Goal: Obtain resource: Download file/media

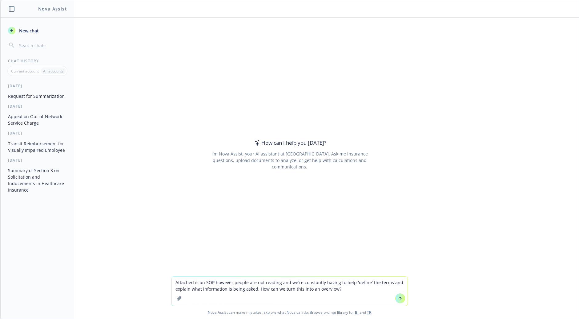
click at [178, 298] on icon "button" at bounding box center [179, 297] width 5 height 5
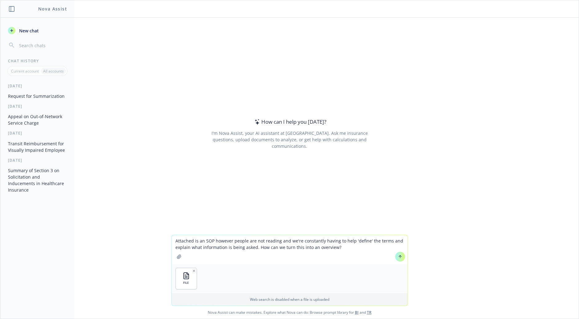
click at [338, 247] on textarea "Attached is an SOP however people are not reading and we're constantly having t…" at bounding box center [290, 249] width 236 height 29
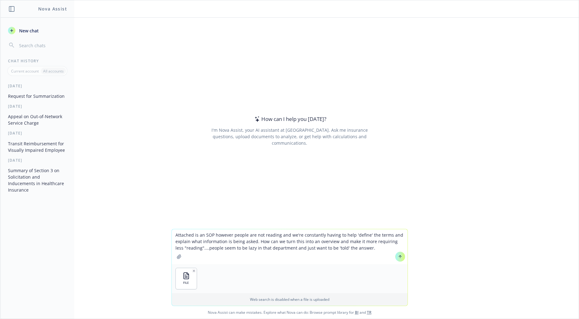
type textarea "Attached is an SOP however people are not reading and we're constantly having t…"
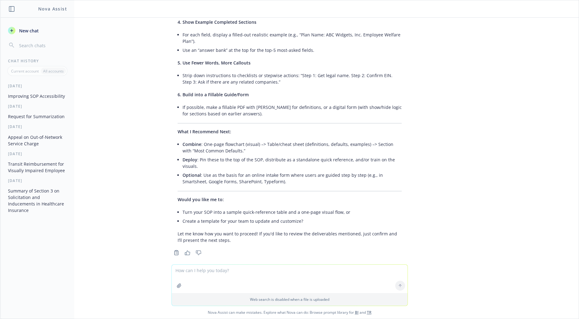
scroll to position [267, 0]
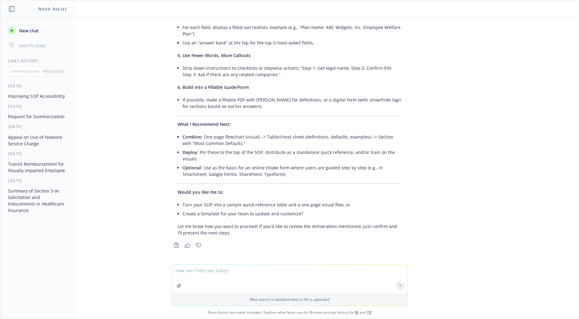
click at [243, 269] on textarea at bounding box center [290, 278] width 236 height 28
type textarea "turn the SOP into a sample quick-reference table & one-page visual flow"
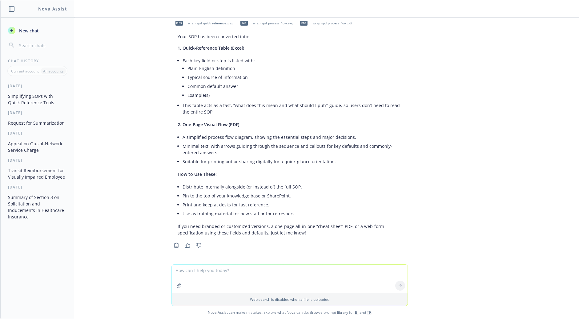
scroll to position [465, 0]
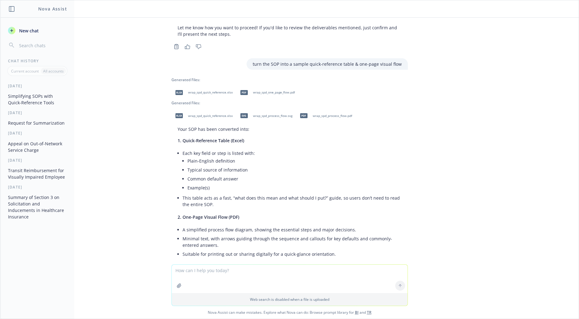
click at [205, 89] on div "xlsx wrap_spd_quick_reference.xlsx" at bounding box center [203, 92] width 63 height 15
click at [267, 94] on span "wrap_spd_one_page_flow.pdf" at bounding box center [274, 92] width 42 height 4
click at [314, 115] on span "wrap_spd_process_flow.pdf" at bounding box center [332, 116] width 39 height 4
click at [320, 117] on span "wrap_spd_process_flow.pdf" at bounding box center [332, 116] width 39 height 4
